Goal: Task Accomplishment & Management: Complete application form

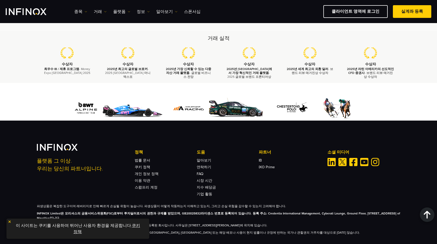
scroll to position [1519, 0]
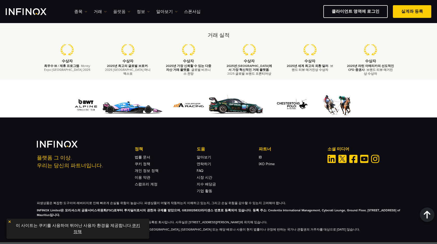
click at [124, 11] on link "플랫폼" at bounding box center [121, 12] width 17 height 6
click at [124, 37] on link "MT5" at bounding box center [133, 39] width 40 height 11
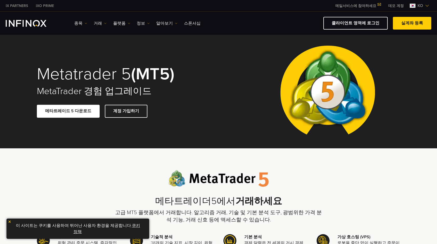
click at [38, 23] on img "INFINOX Logo" at bounding box center [26, 23] width 41 height 7
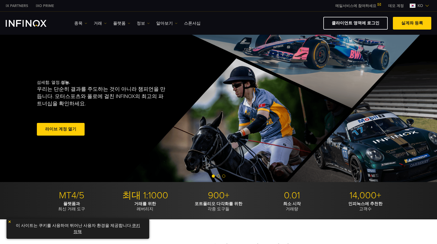
click at [57, 127] on link "라이브 계정 열기" at bounding box center [61, 129] width 48 height 13
